Goal: Navigation & Orientation: Go to known website

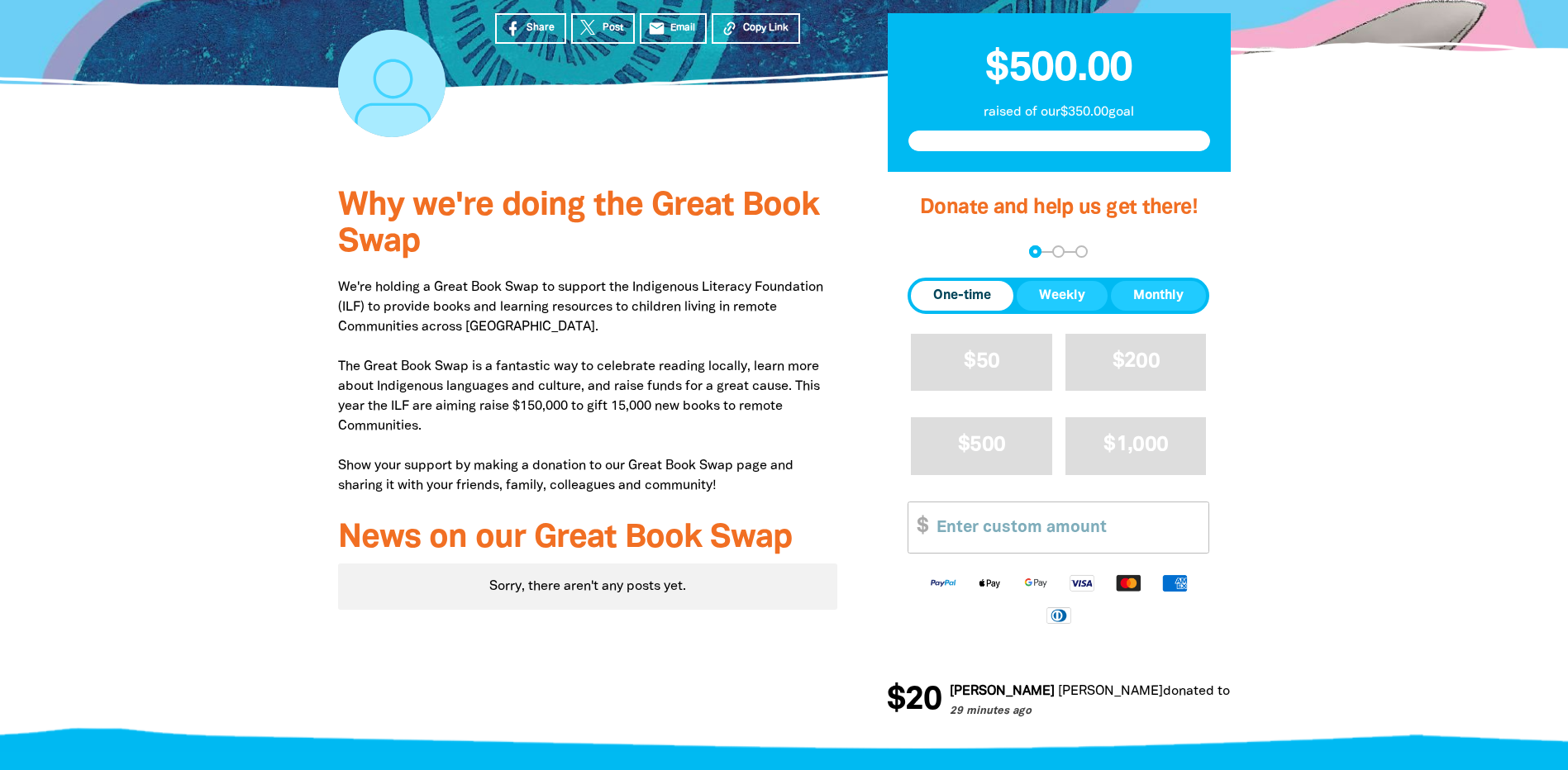
scroll to position [331, 0]
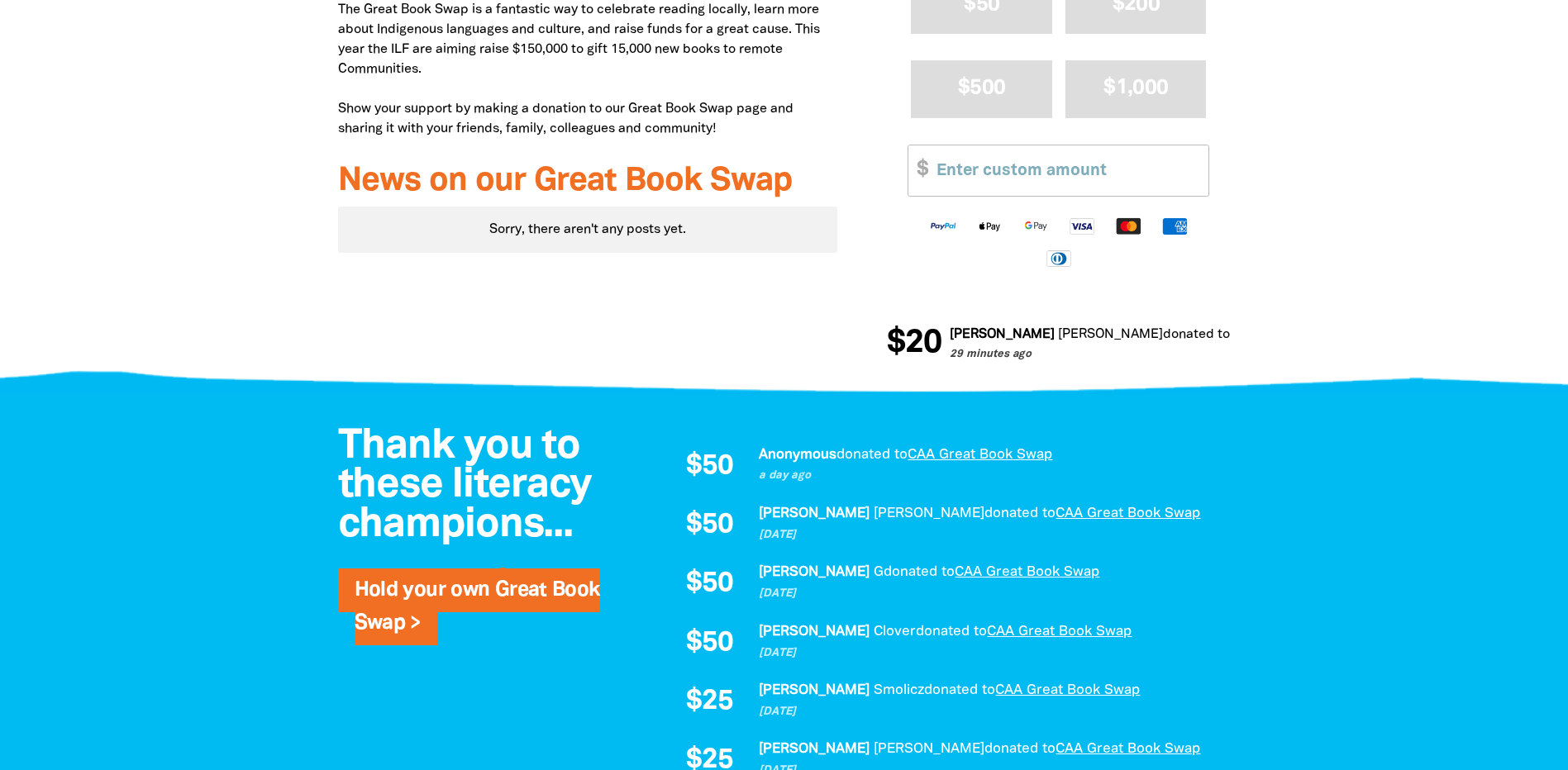
scroll to position [662, 0]
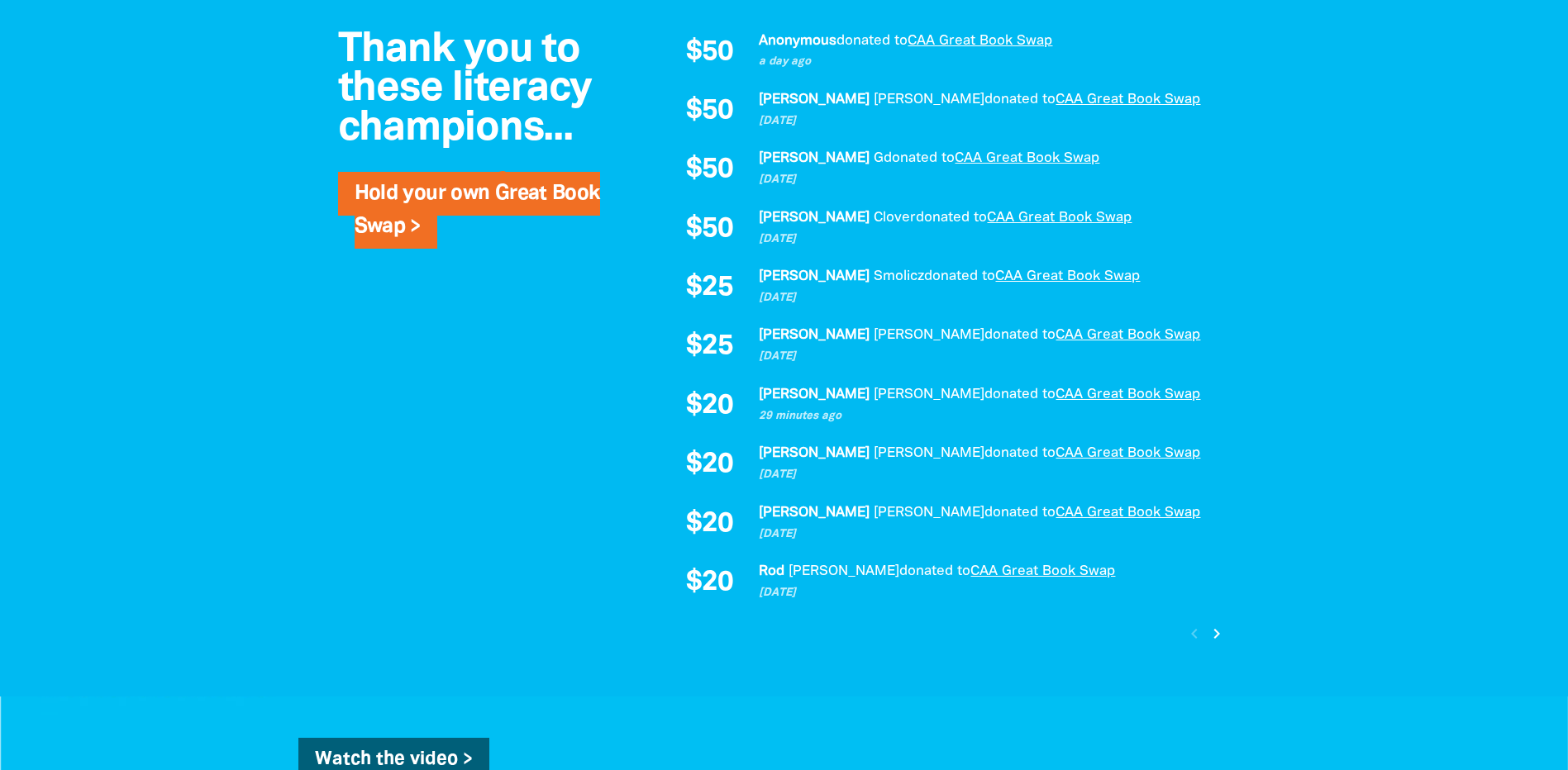
scroll to position [1074, 0]
